Goal: Find specific page/section: Find specific page/section

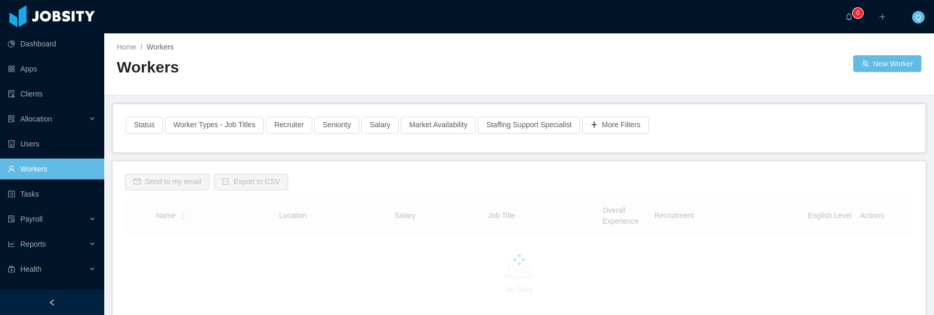
scroll to position [70, 0]
click at [45, 146] on link "Users" at bounding box center [52, 143] width 88 height 21
